Goal: Find specific page/section: Find specific page/section

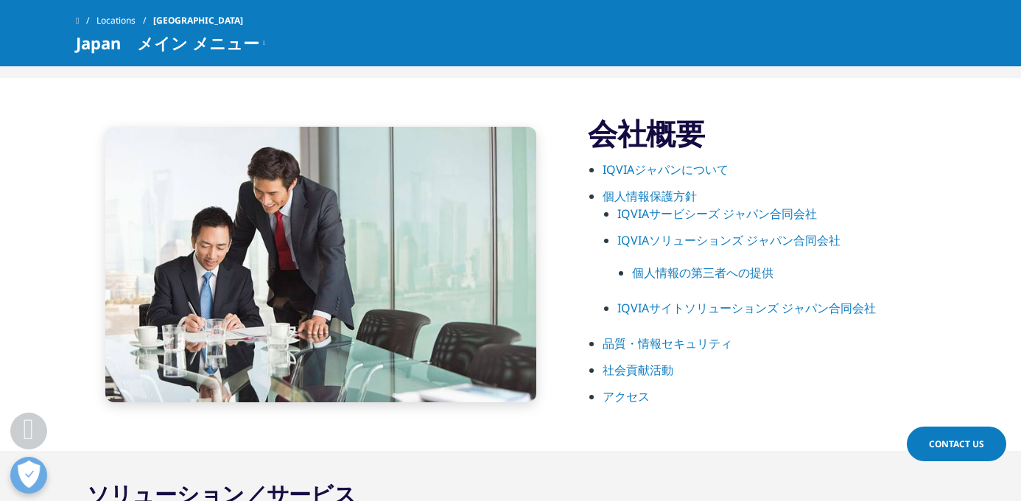
scroll to position [760, 0]
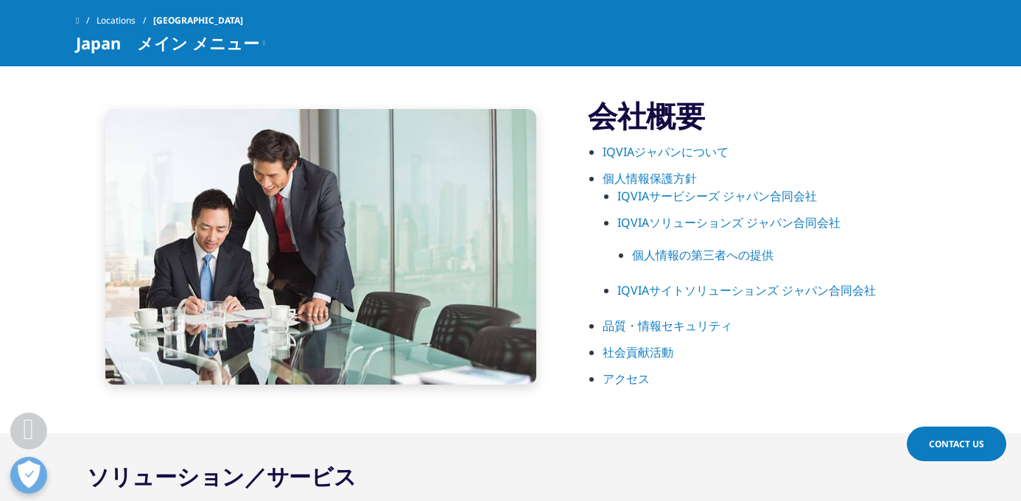
click at [698, 154] on link "IQVIAジャパンについて" at bounding box center [665, 152] width 126 height 16
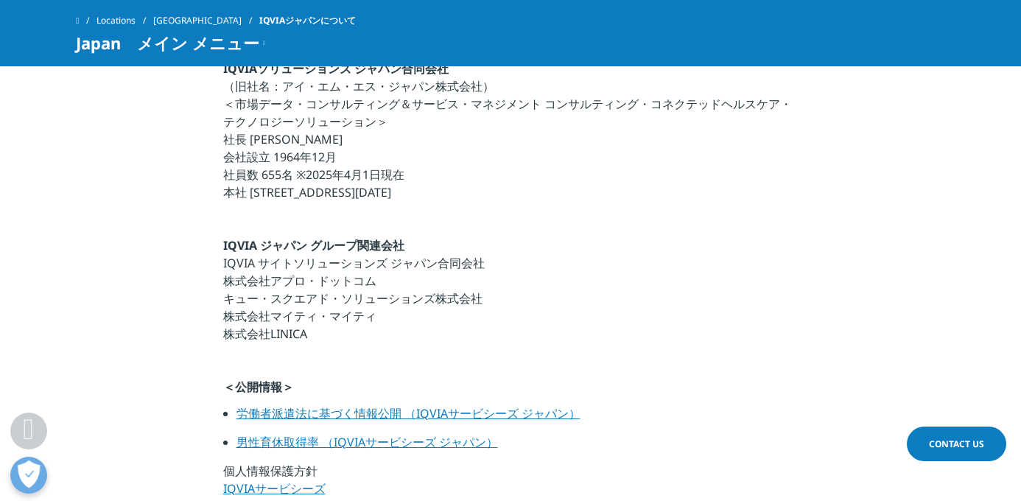
scroll to position [553, 0]
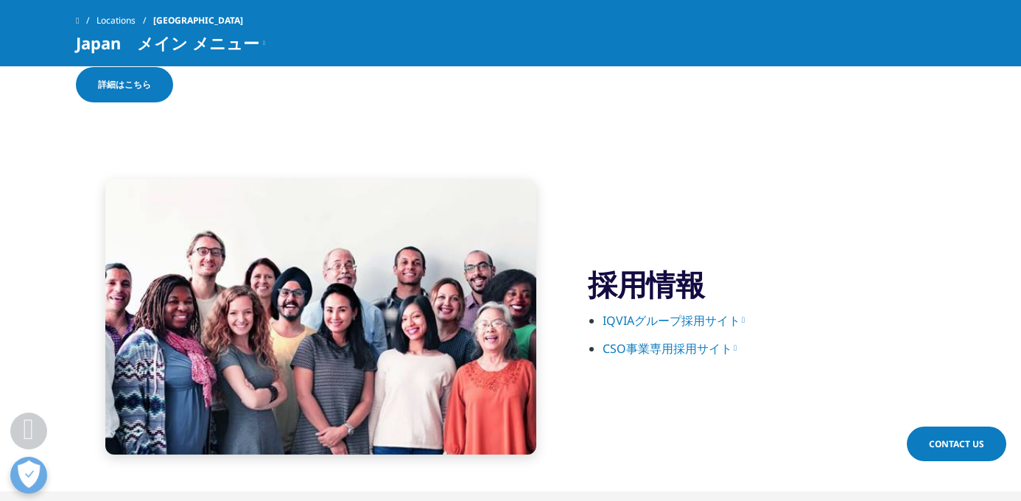
scroll to position [2358, 0]
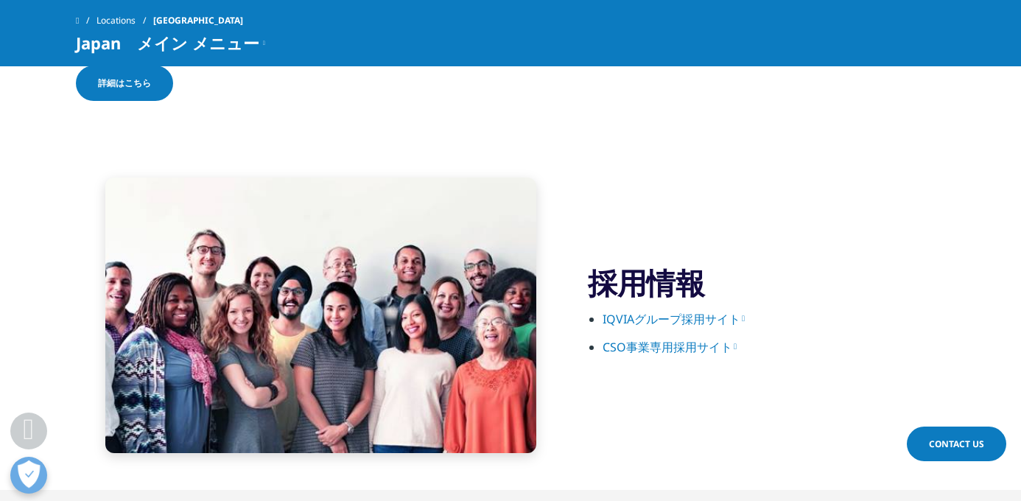
click at [682, 315] on link "IQVIAグループ採用サイト" at bounding box center [673, 319] width 142 height 16
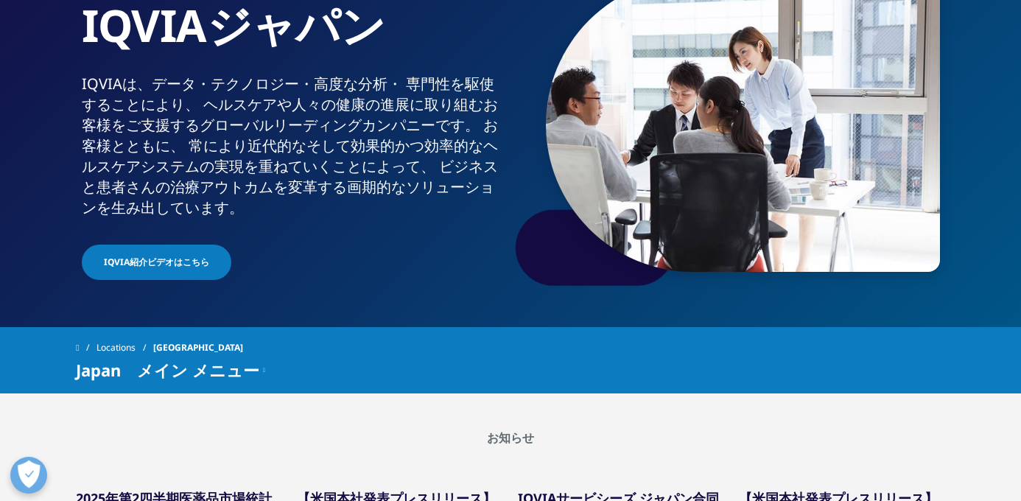
scroll to position [0, 0]
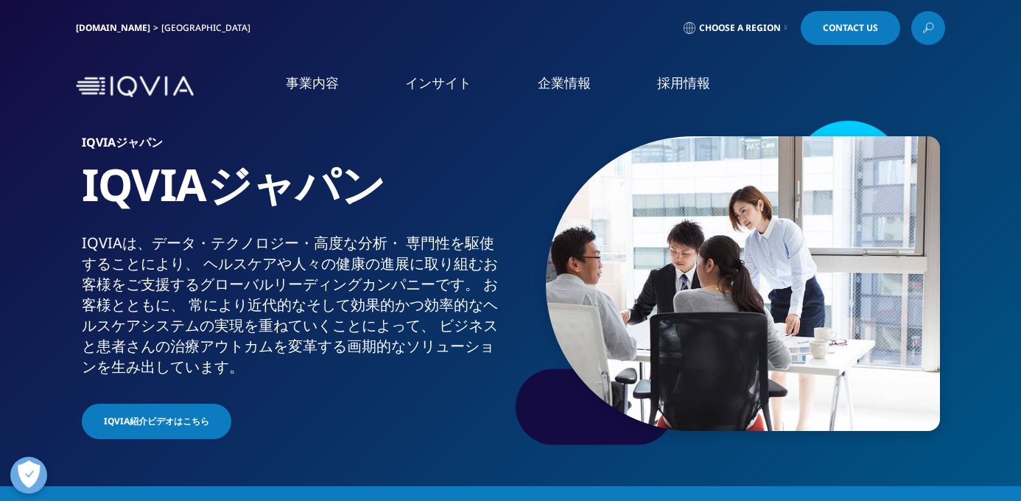
click at [186, 87] on img at bounding box center [135, 86] width 118 height 21
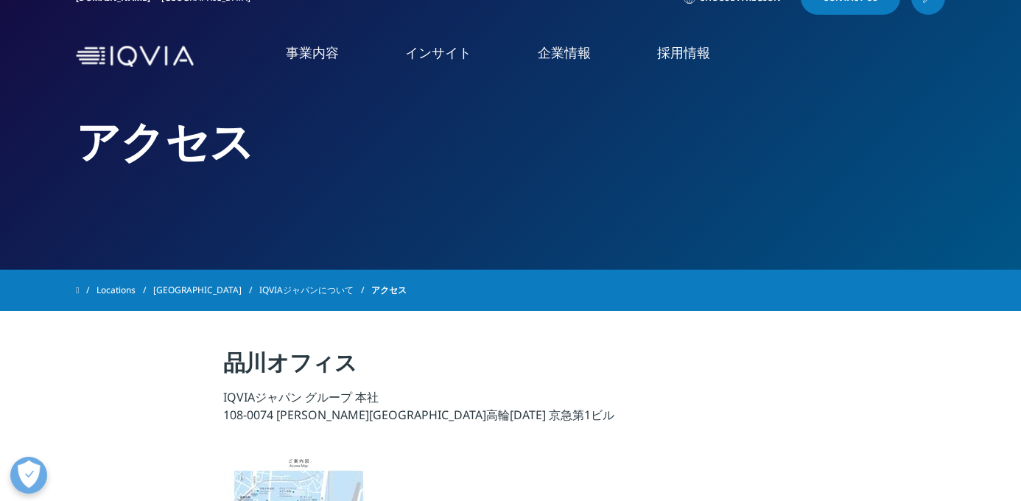
scroll to position [24, 0]
